Goal: Check status: Check status

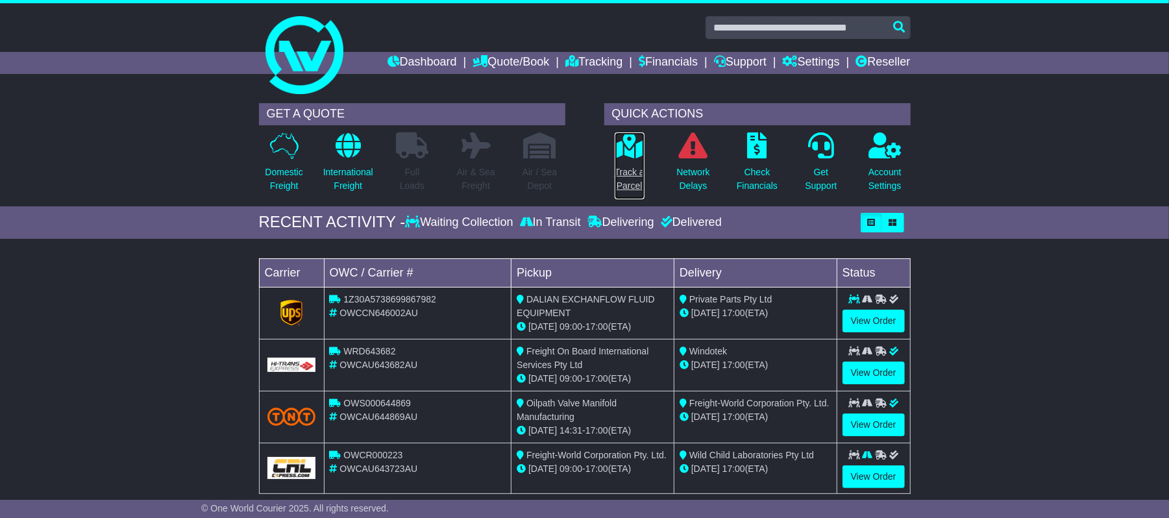
click at [629, 160] on link "Track a Parcel" at bounding box center [629, 166] width 31 height 68
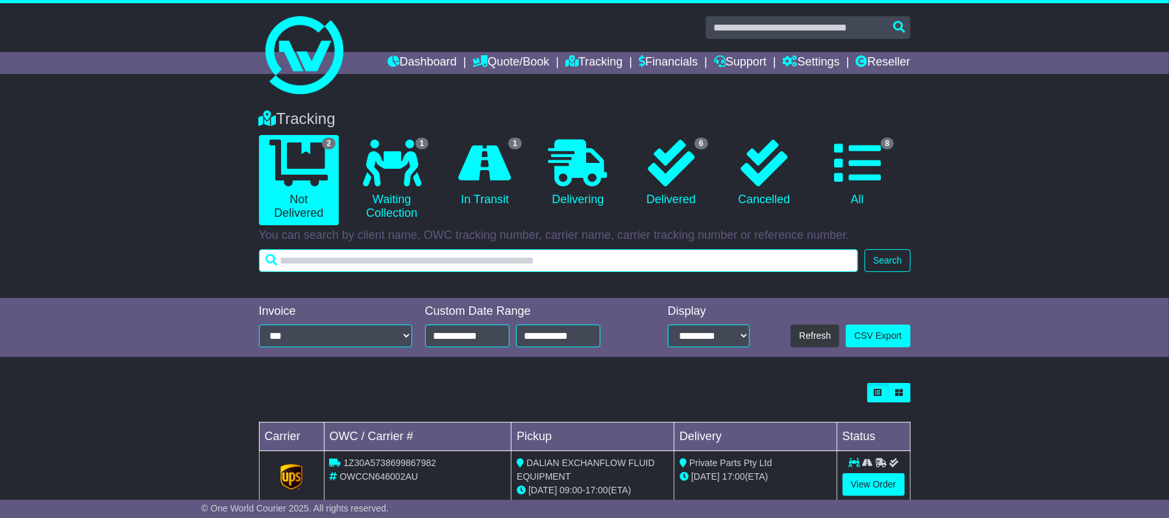
click at [405, 258] on input "text" at bounding box center [559, 260] width 600 height 23
paste input "**********"
type input "**********"
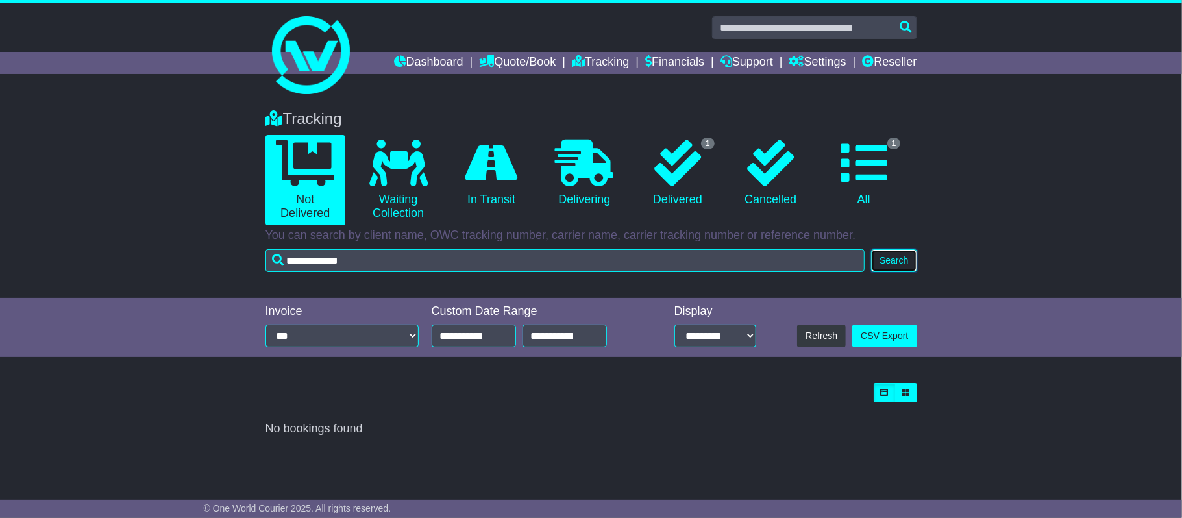
click at [904, 260] on button "Search" at bounding box center [893, 260] width 45 height 23
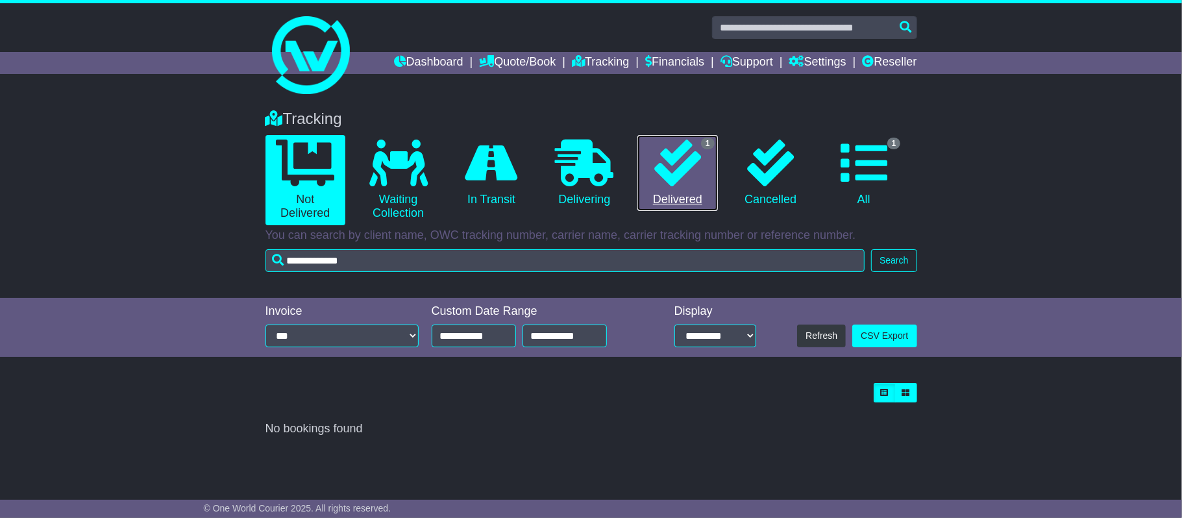
click at [680, 152] on icon at bounding box center [677, 163] width 47 height 47
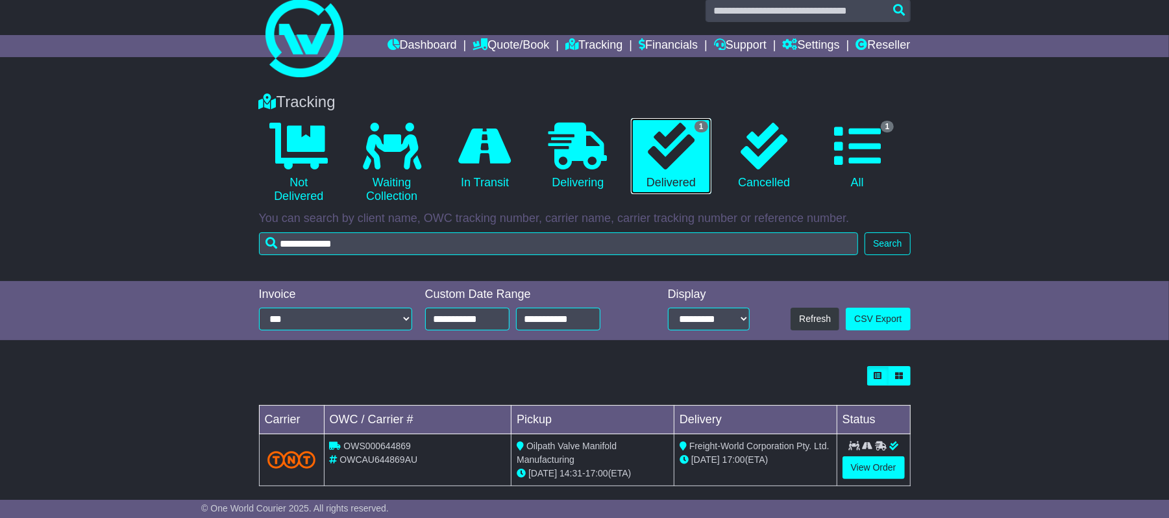
scroll to position [32, 0]
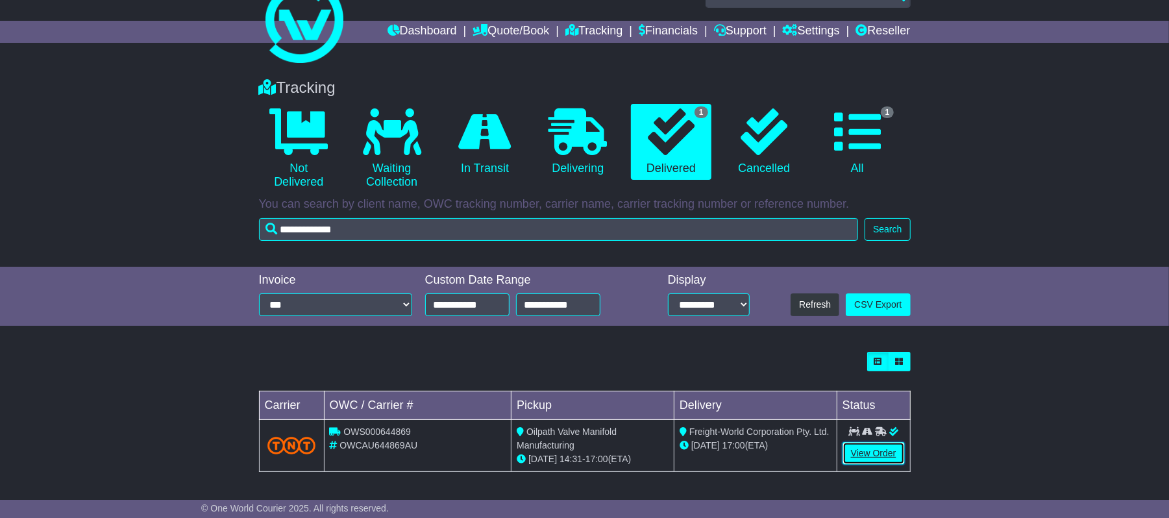
click at [881, 452] on link "View Order" at bounding box center [873, 453] width 62 height 23
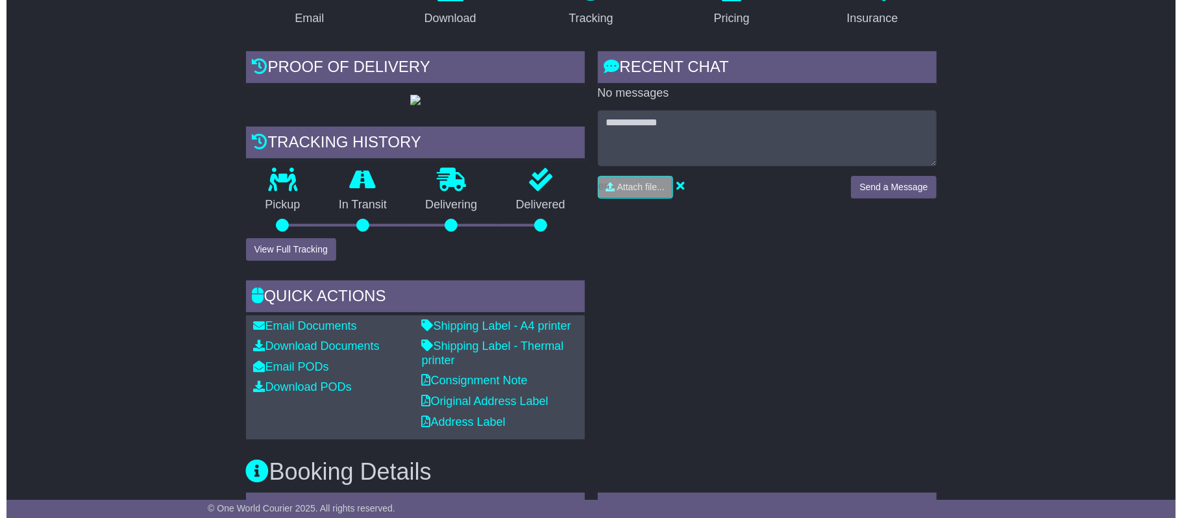
scroll to position [346, 0]
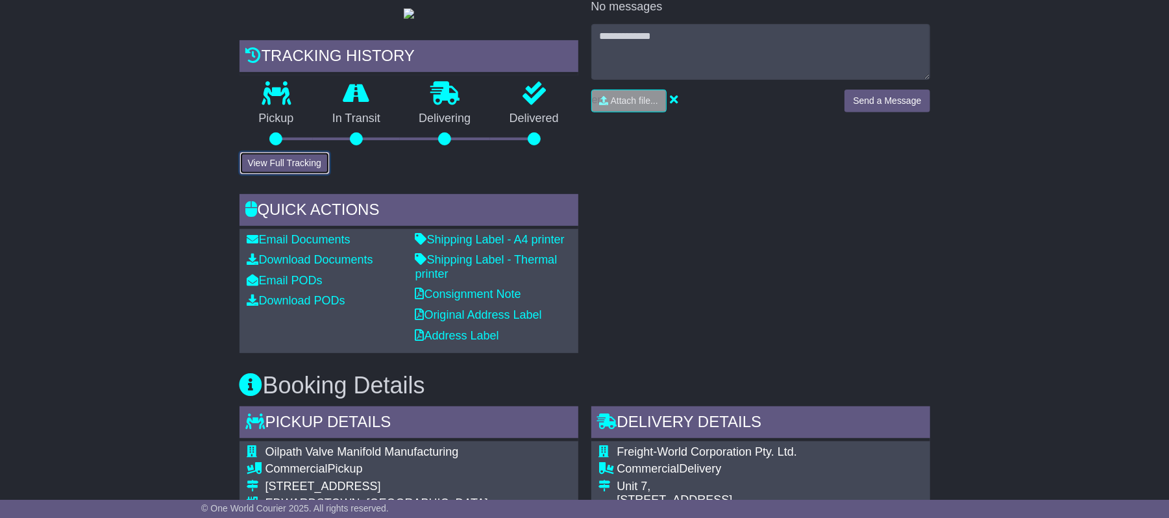
click at [279, 175] on button "View Full Tracking" at bounding box center [284, 163] width 90 height 23
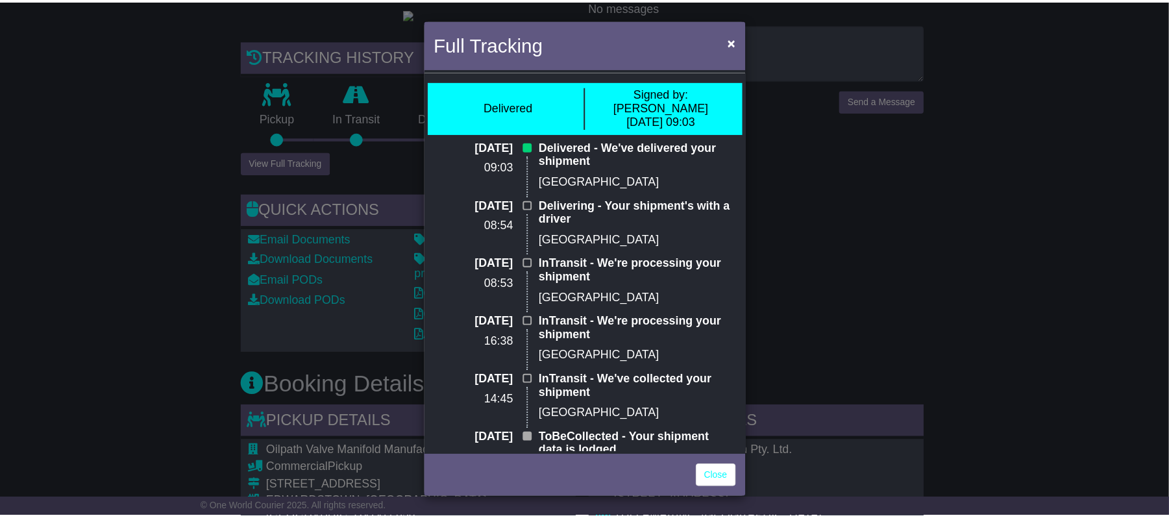
scroll to position [30, 0]
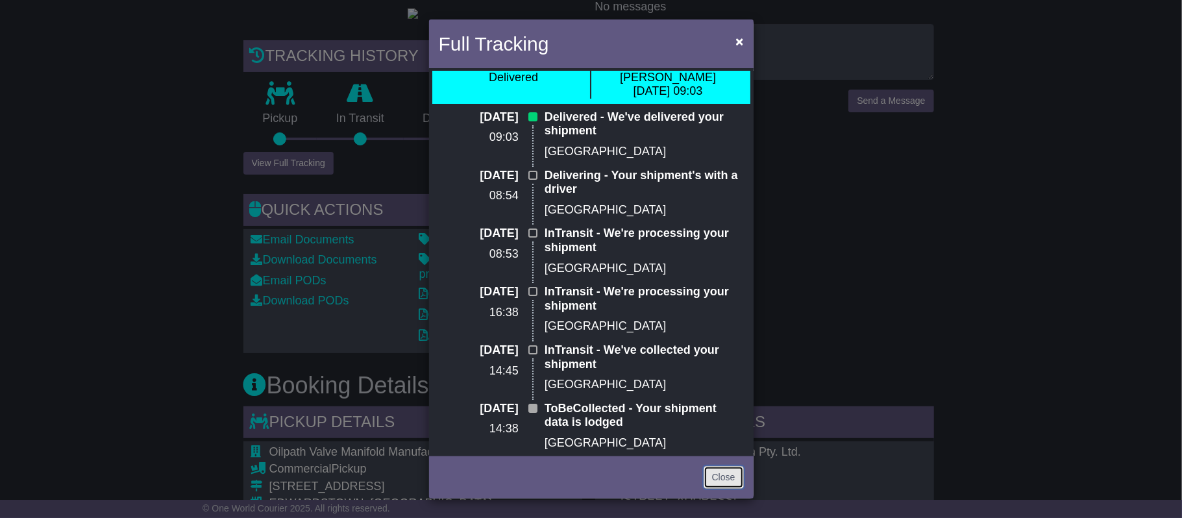
click at [731, 476] on link "Close" at bounding box center [723, 477] width 40 height 23
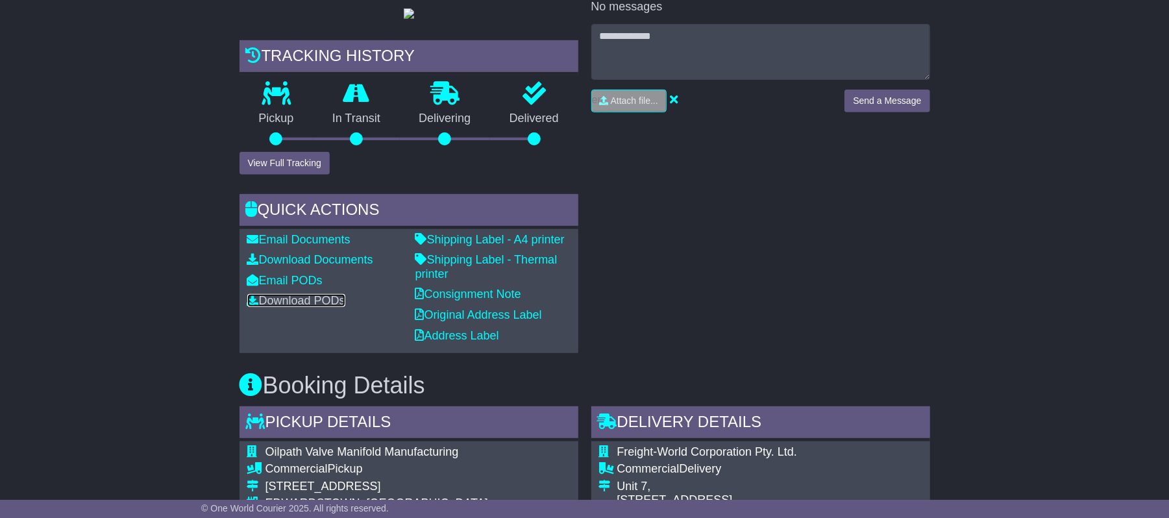
click at [299, 307] on link "Download PODs" at bounding box center [296, 300] width 98 height 13
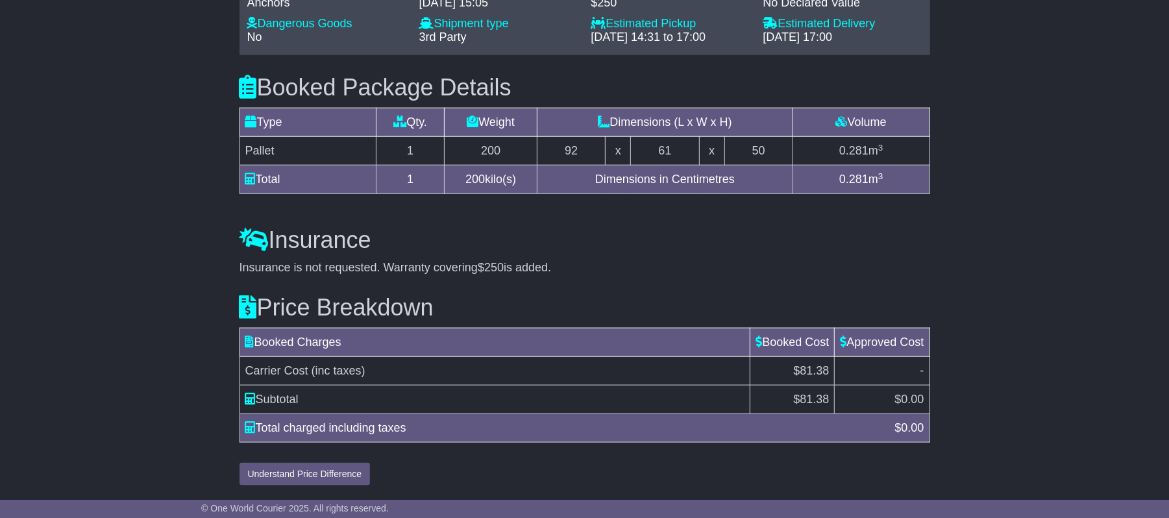
scroll to position [1125, 0]
